Goal: Task Accomplishment & Management: Use online tool/utility

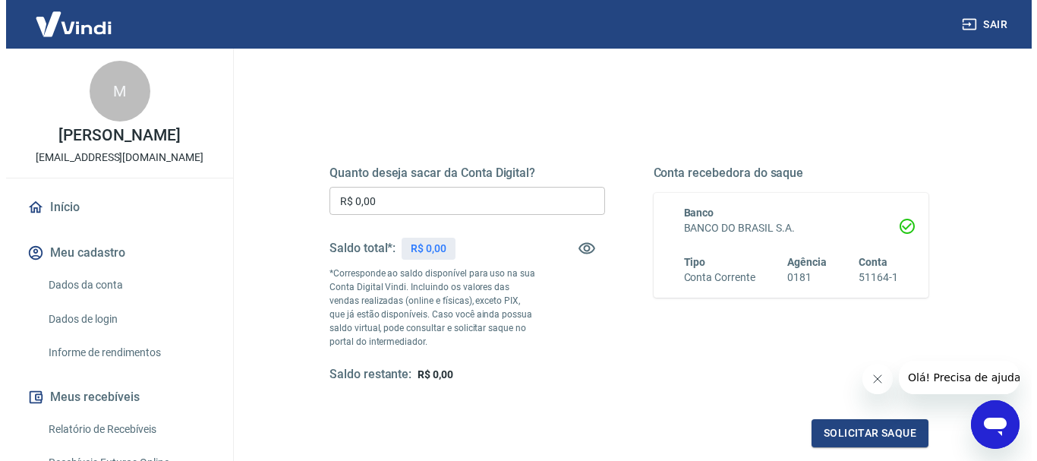
scroll to position [152, 0]
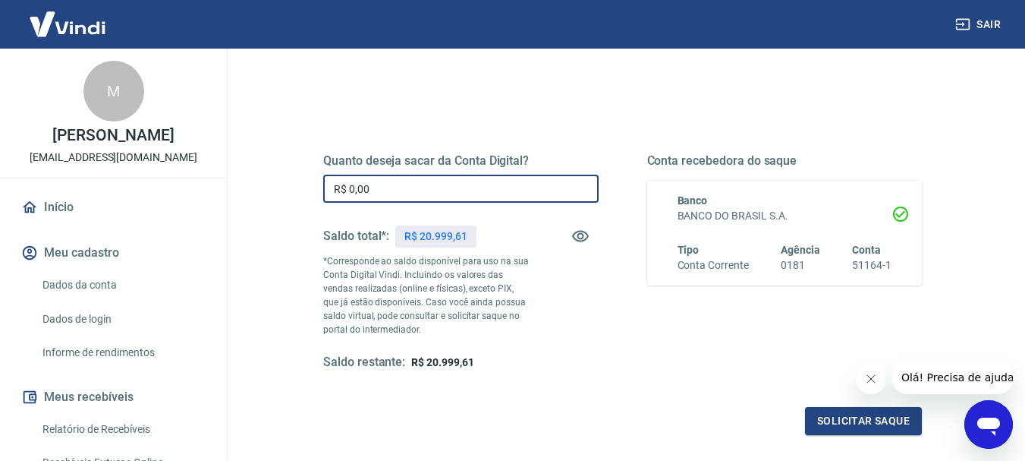
drag, startPoint x: 383, startPoint y: 186, endPoint x: 285, endPoint y: 197, distance: 99.2
click at [285, 197] on div "Quanto deseja sacar da Conta Digital? R$ 0,00 ​ Saldo total*: R$ 20.999,61 *Cor…" at bounding box center [622, 334] width 732 height 556
type input "R$ 20.900,00"
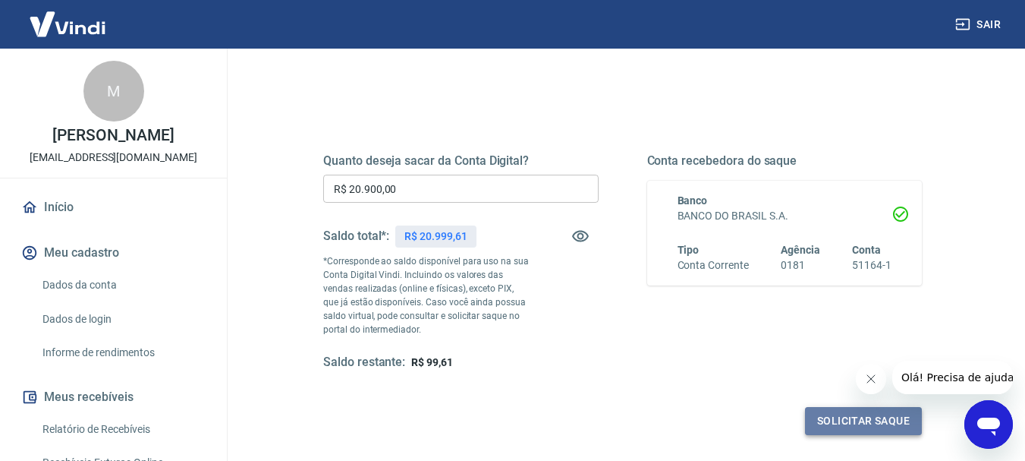
click at [848, 416] on button "Solicitar saque" at bounding box center [863, 421] width 117 height 28
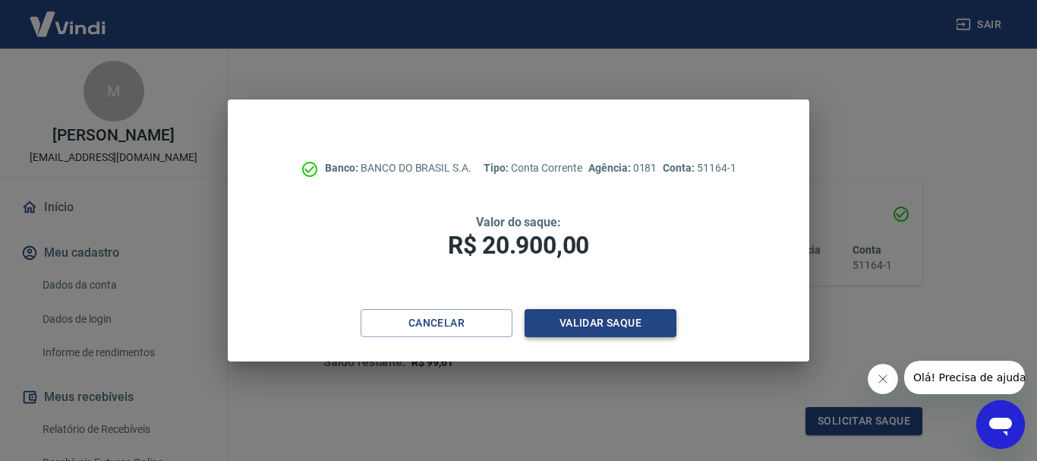
click at [614, 322] on button "Validar saque" at bounding box center [600, 323] width 152 height 28
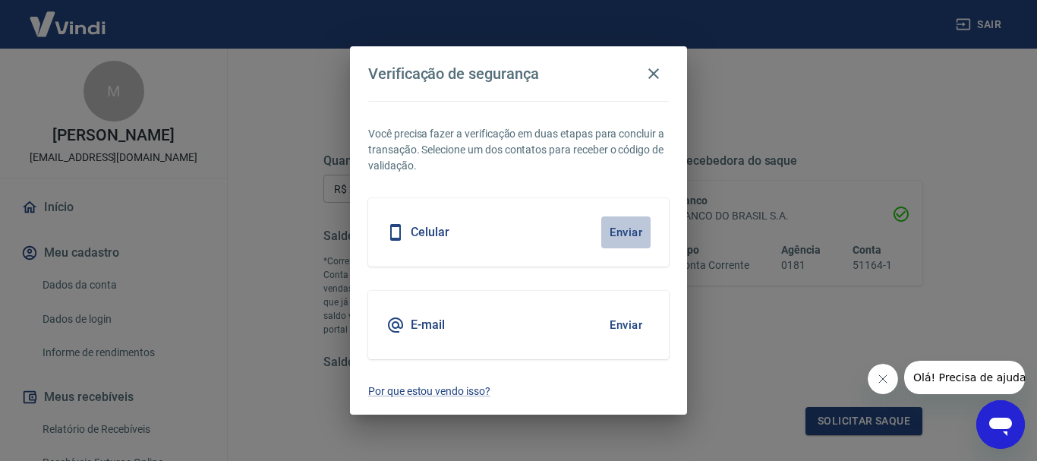
click at [624, 229] on button "Enviar" at bounding box center [625, 232] width 49 height 32
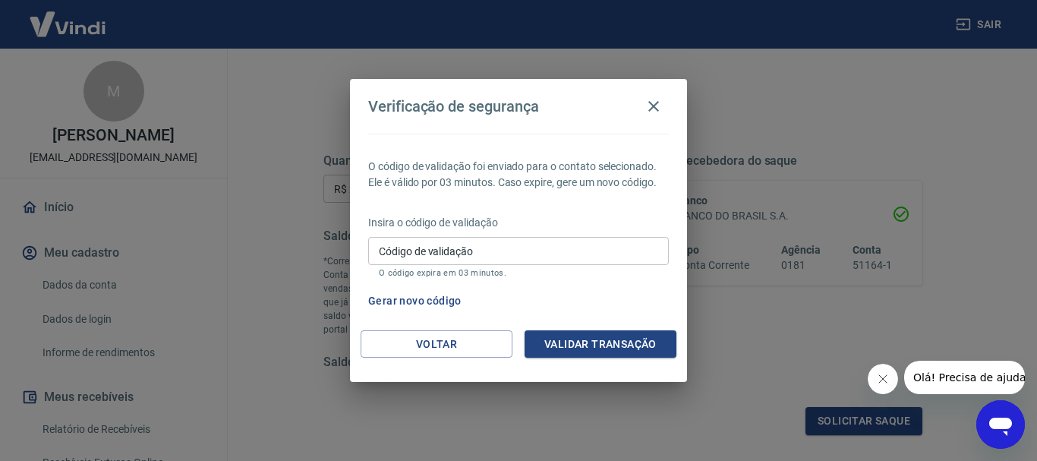
click at [568, 254] on input "Código de validação" at bounding box center [518, 251] width 300 height 28
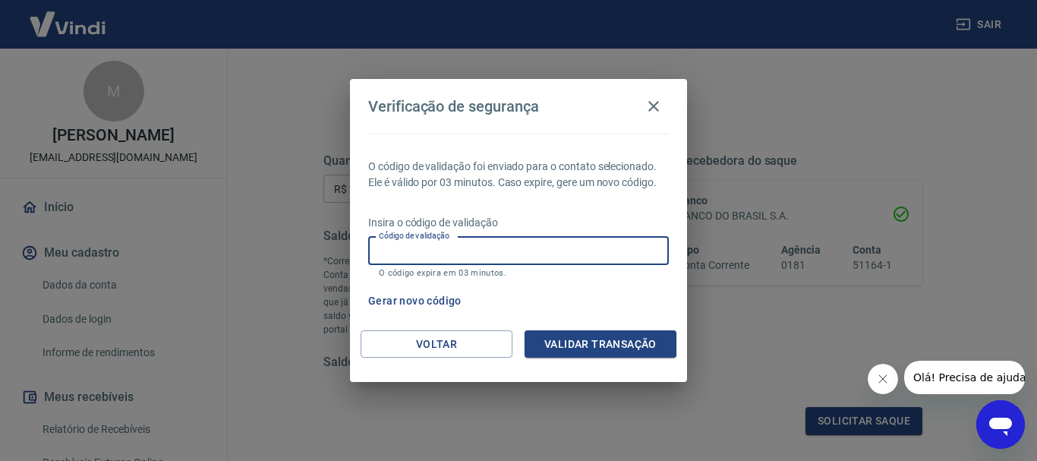
click at [568, 254] on input "Código de validação" at bounding box center [518, 251] width 300 height 28
type input "954386"
click at [647, 351] on button "Validar transação" at bounding box center [600, 344] width 152 height 28
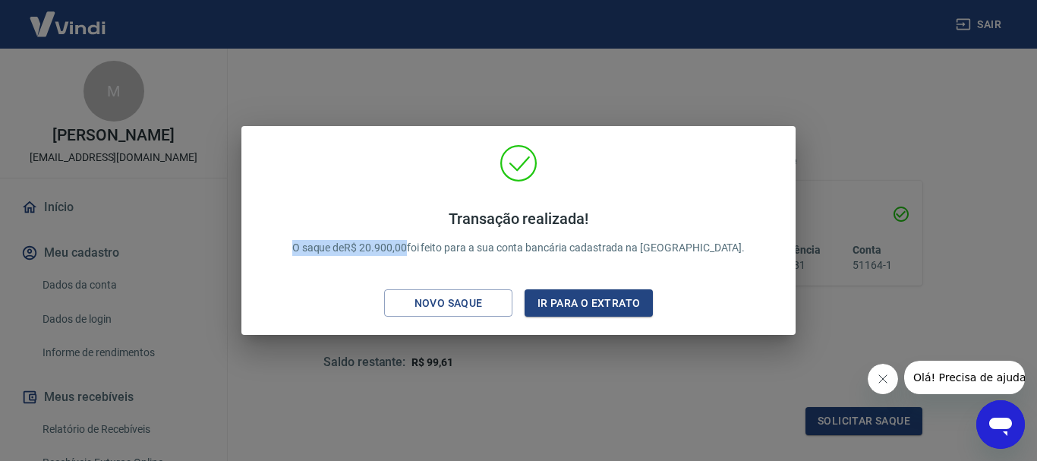
drag, startPoint x: 446, startPoint y: 247, endPoint x: 306, endPoint y: 250, distance: 140.4
click at [306, 250] on div "Transação realizada! O saque de R$ 20.900,00 foi feito para a sua conta bancári…" at bounding box center [518, 233] width 530 height 179
copy p "O saque de R$ 20.900,00"
